Goal: Transaction & Acquisition: Purchase product/service

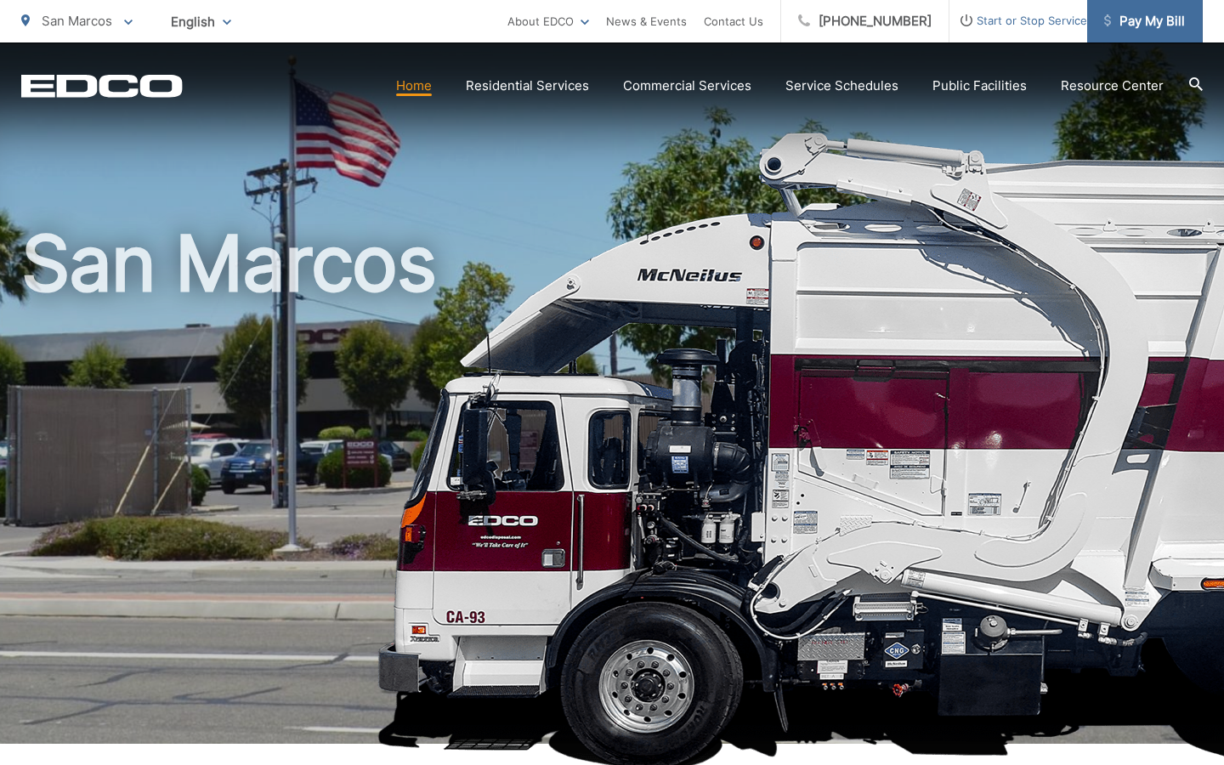
click at [1112, 22] on span "Pay My Bill" at bounding box center [1144, 21] width 81 height 20
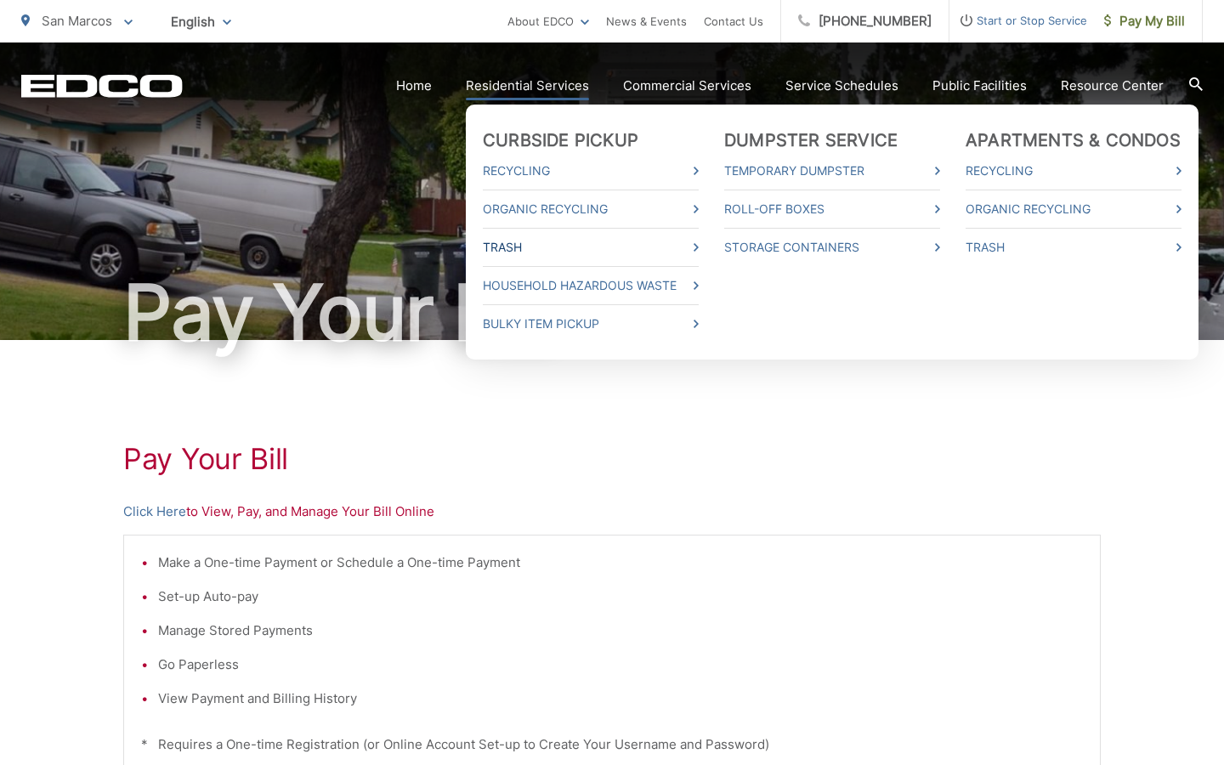
click at [699, 248] on icon at bounding box center [696, 247] width 5 height 9
